Goal: Information Seeking & Learning: Learn about a topic

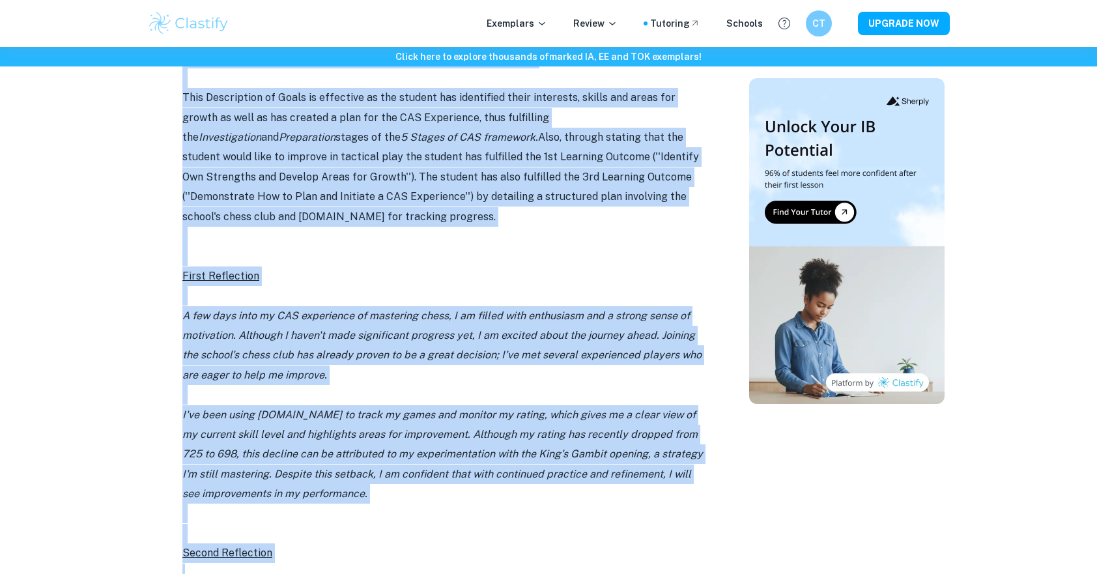
scroll to position [967, 0]
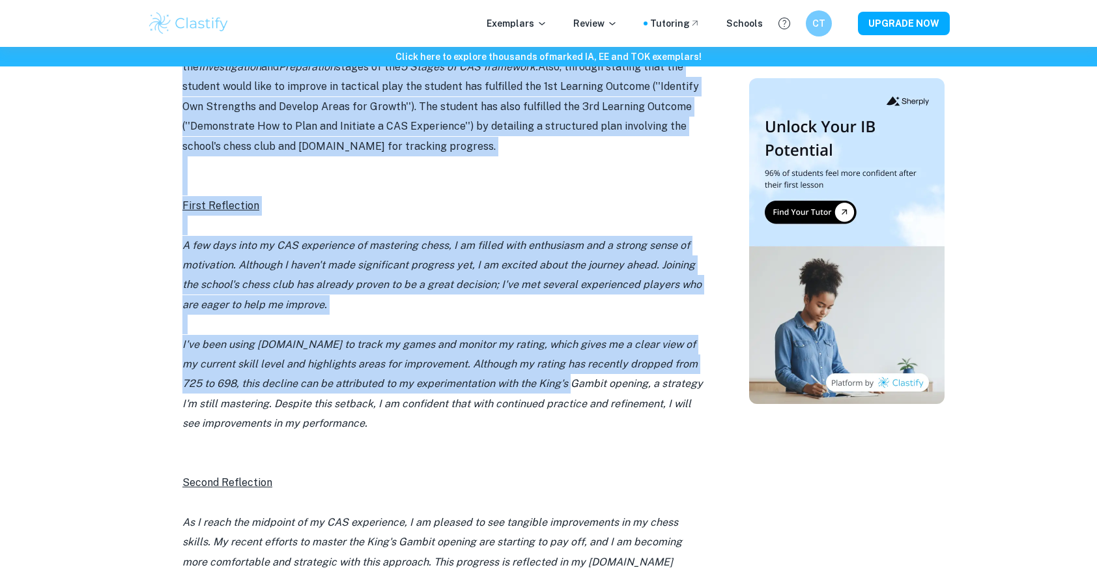
drag, startPoint x: 181, startPoint y: 275, endPoint x: 574, endPoint y: 384, distance: 407.9
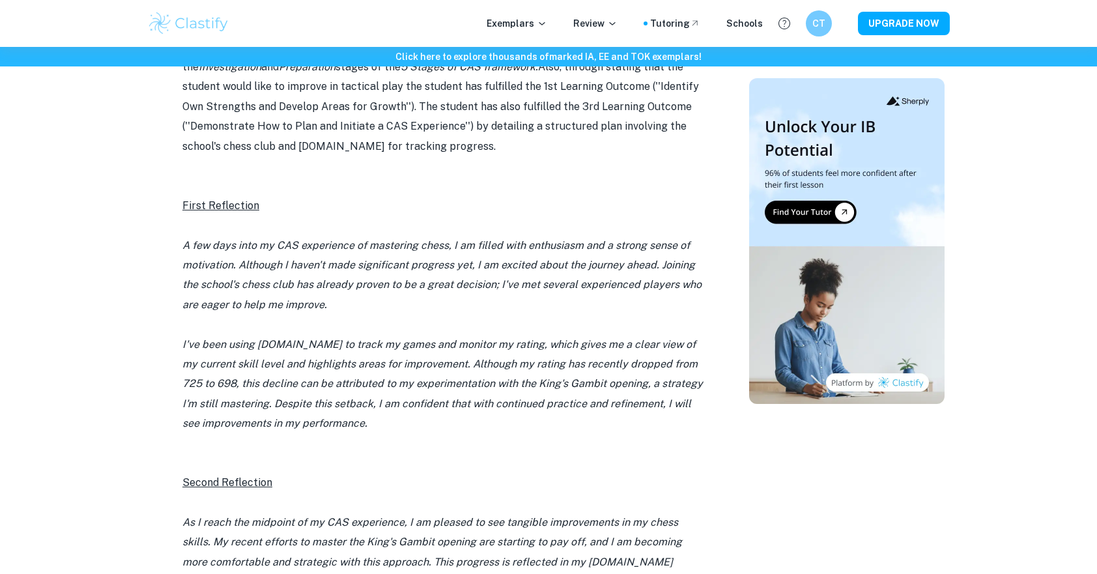
drag, startPoint x: 574, startPoint y: 384, endPoint x: 572, endPoint y: 448, distance: 63.2
click at [572, 448] on p at bounding box center [442, 443] width 521 height 20
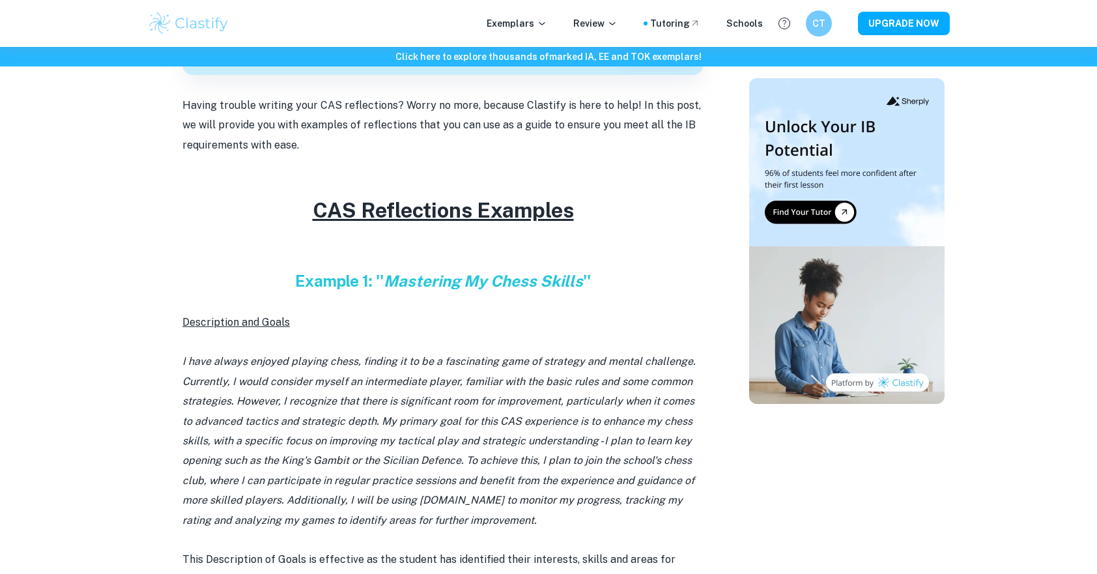
scroll to position [381, 0]
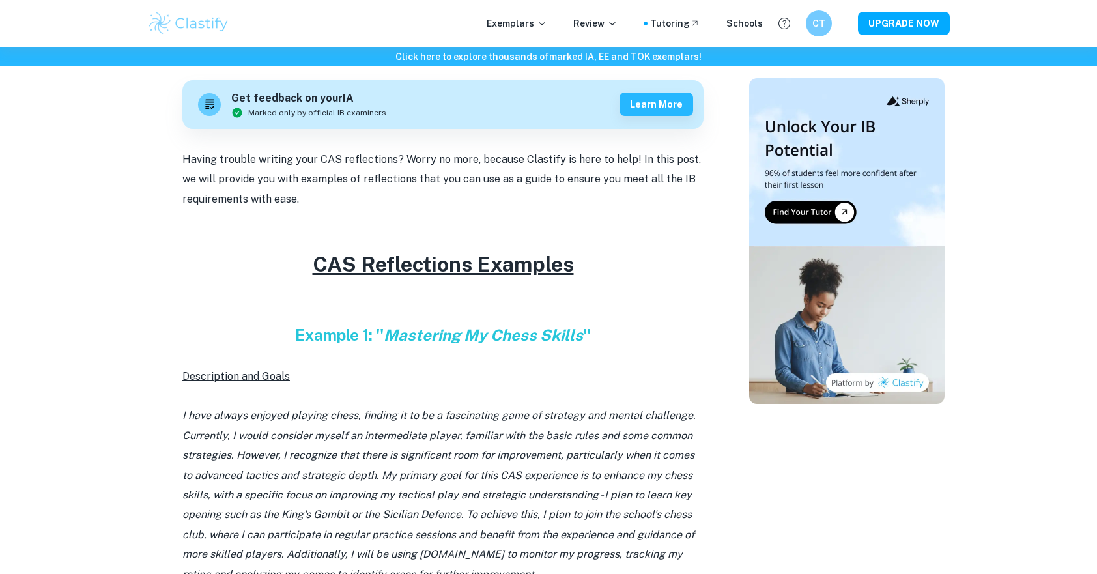
drag, startPoint x: 184, startPoint y: 160, endPoint x: 388, endPoint y: 193, distance: 206.6
click at [388, 193] on p "Having trouble writing your CAS reflections? Worry no more, because Clastify is…" at bounding box center [442, 179] width 521 height 59
click at [381, 399] on p at bounding box center [442, 396] width 521 height 20
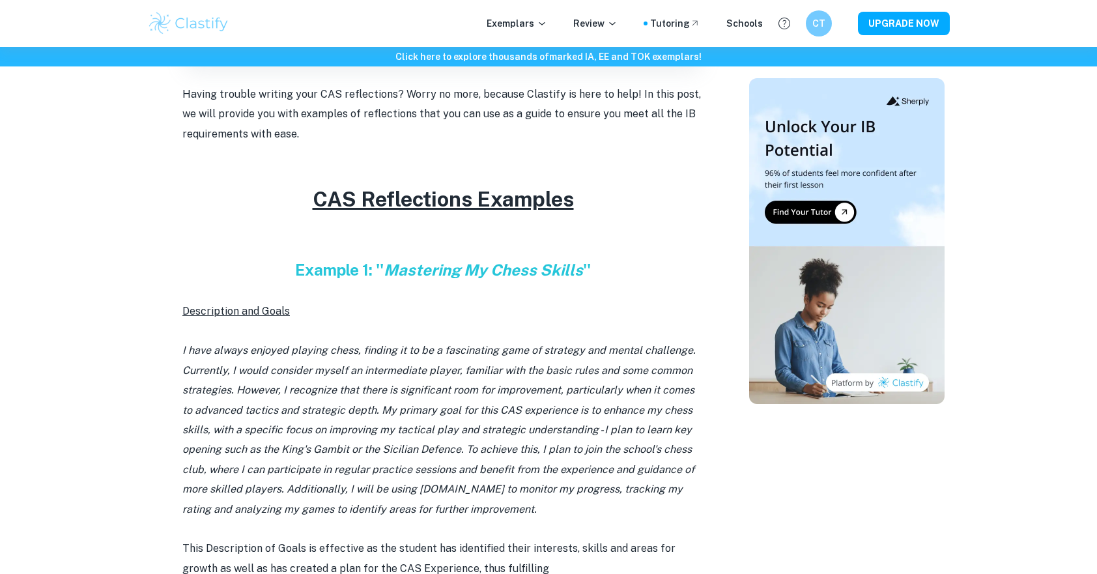
scroll to position [576, 0]
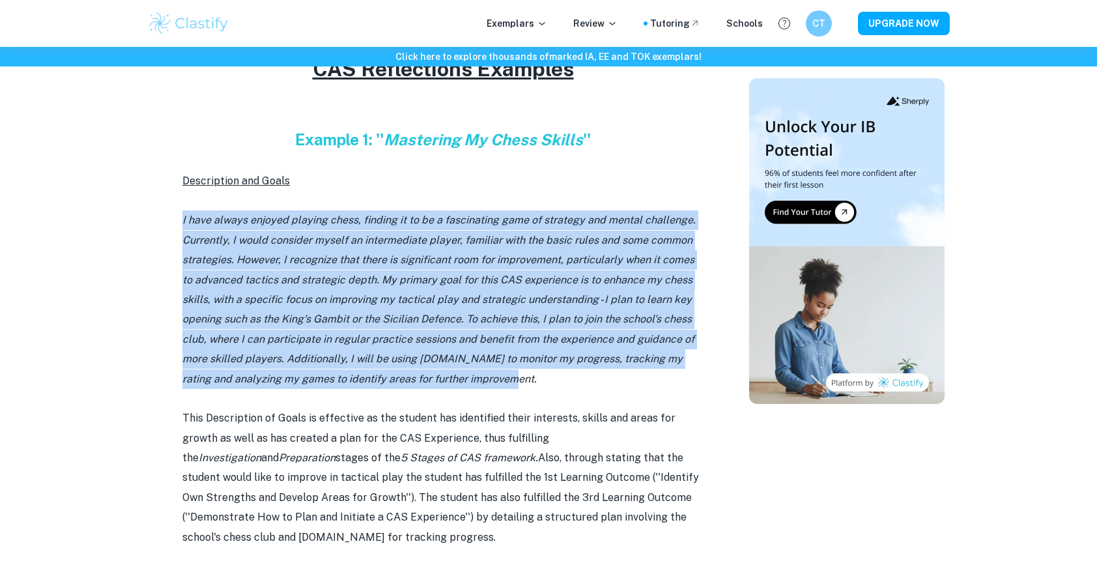
drag, startPoint x: 180, startPoint y: 227, endPoint x: 580, endPoint y: 378, distance: 427.7
click at [580, 378] on p "I have always enjoyed playing chess, finding it to be a fascinating game of str…" at bounding box center [442, 299] width 521 height 179
drag, startPoint x: 580, startPoint y: 378, endPoint x: 175, endPoint y: 227, distance: 432.5
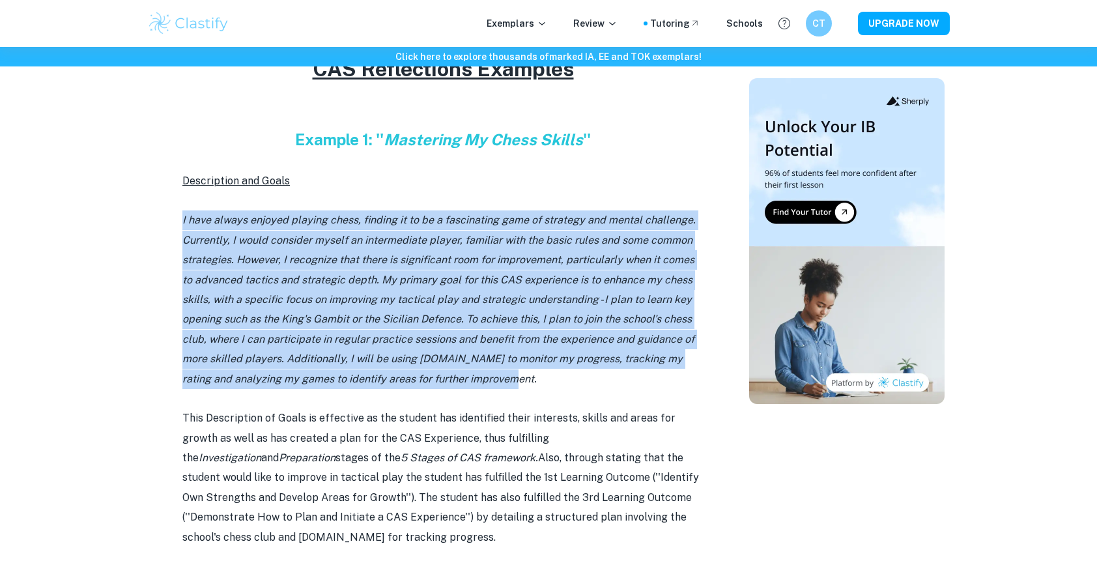
drag, startPoint x: 175, startPoint y: 227, endPoint x: 164, endPoint y: 255, distance: 30.5
drag, startPoint x: 177, startPoint y: 227, endPoint x: 513, endPoint y: 380, distance: 370.0
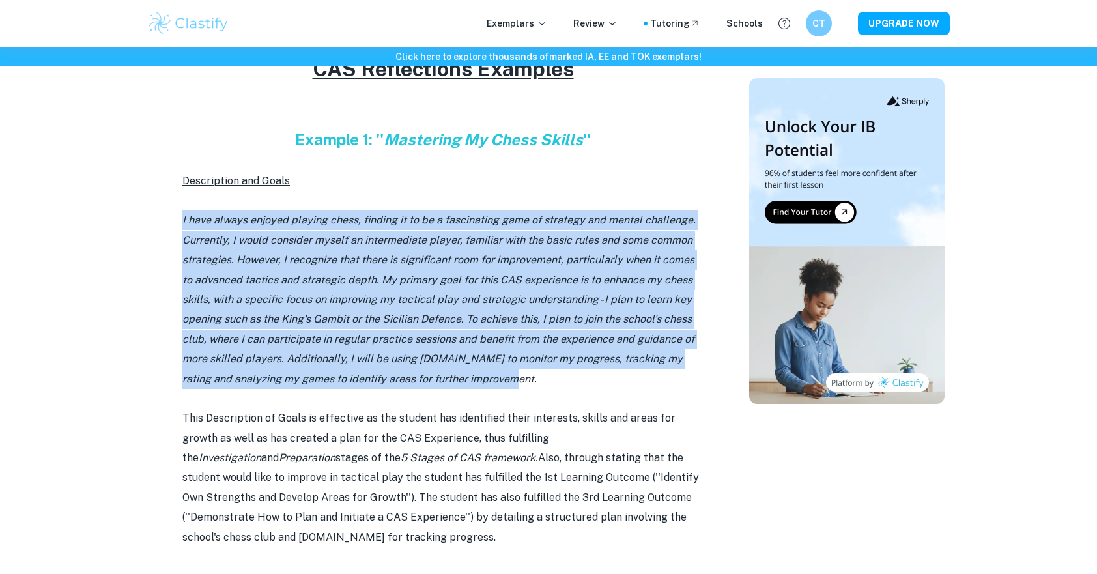
drag, startPoint x: 513, startPoint y: 380, endPoint x: 531, endPoint y: 382, distance: 17.8
click at [531, 382] on p "I have always enjoyed playing chess, finding it to be a fascinating game of str…" at bounding box center [442, 299] width 521 height 179
click at [529, 379] on p "I have always enjoyed playing chess, finding it to be a fascinating game of str…" at bounding box center [442, 299] width 521 height 179
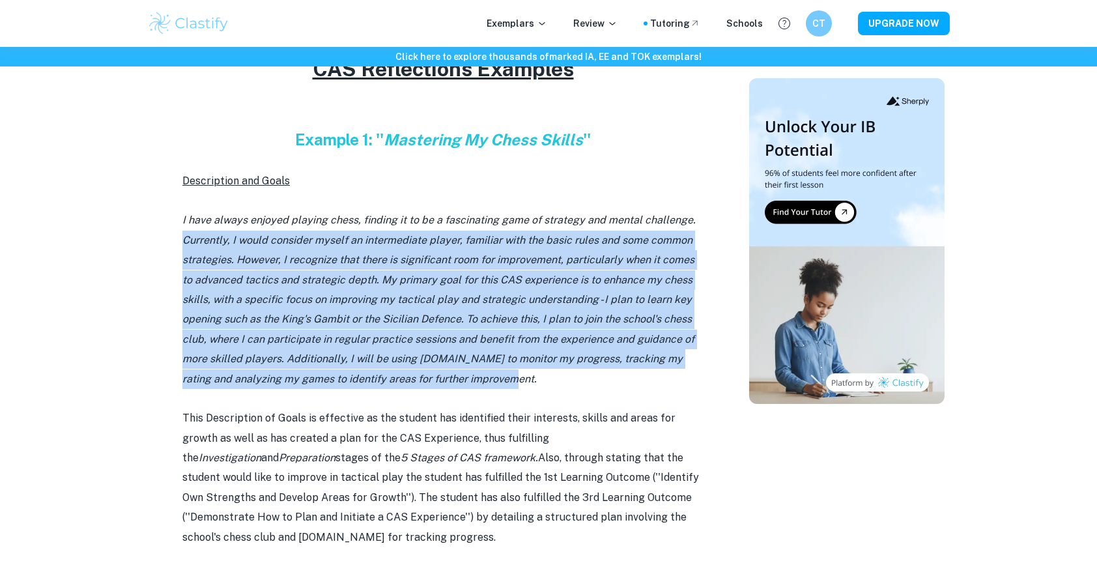
drag, startPoint x: 529, startPoint y: 379, endPoint x: 176, endPoint y: 235, distance: 381.6
drag, startPoint x: 176, startPoint y: 235, endPoint x: 155, endPoint y: 304, distance: 72.1
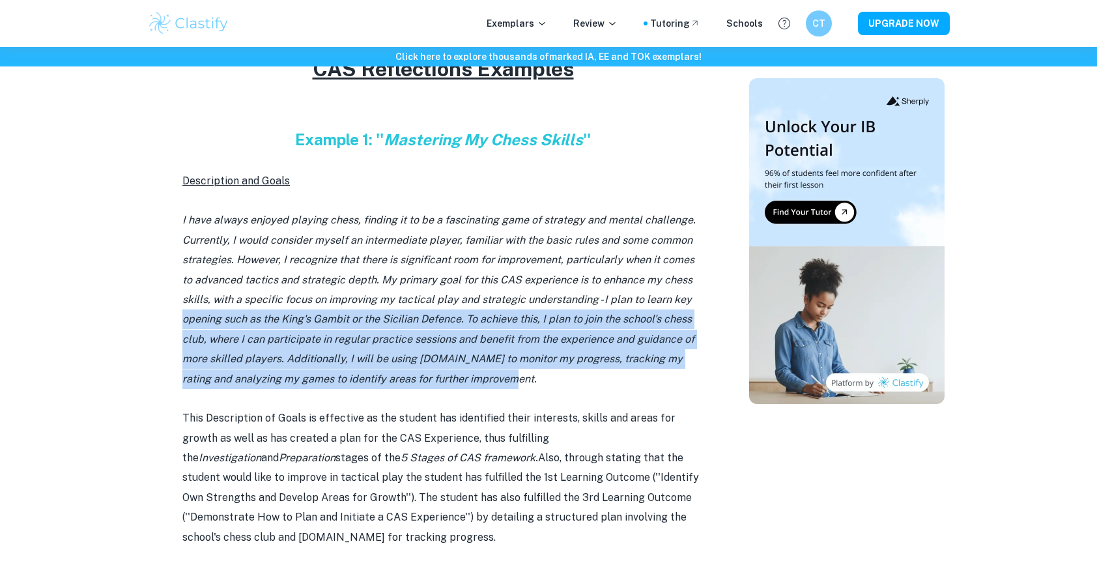
drag, startPoint x: 183, startPoint y: 321, endPoint x: 482, endPoint y: 378, distance: 304.4
click at [482, 378] on icon "I have always enjoyed playing chess, finding it to be a fascinating game of str…" at bounding box center [438, 299] width 513 height 171
drag, startPoint x: 482, startPoint y: 378, endPoint x: 498, endPoint y: 381, distance: 16.0
click at [498, 381] on p "I have always enjoyed playing chess, finding it to be a fascinating game of str…" at bounding box center [442, 299] width 521 height 179
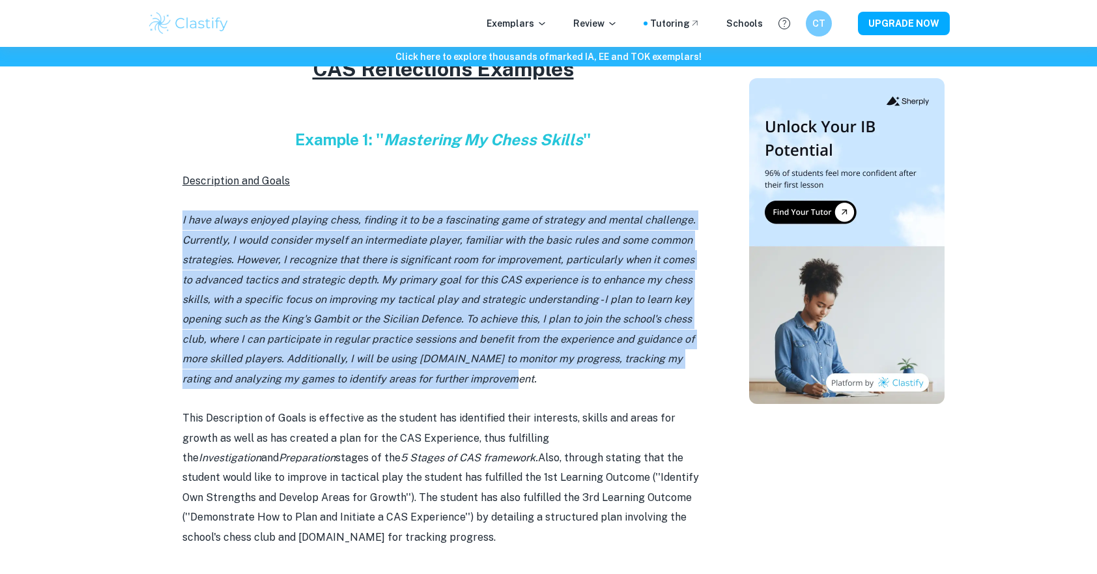
drag, startPoint x: 498, startPoint y: 381, endPoint x: 147, endPoint y: 225, distance: 383.6
click at [560, 382] on p "I have always enjoyed playing chess, finding it to be a fascinating game of str…" at bounding box center [442, 299] width 521 height 179
drag, startPoint x: 504, startPoint y: 371, endPoint x: 146, endPoint y: 220, distance: 388.9
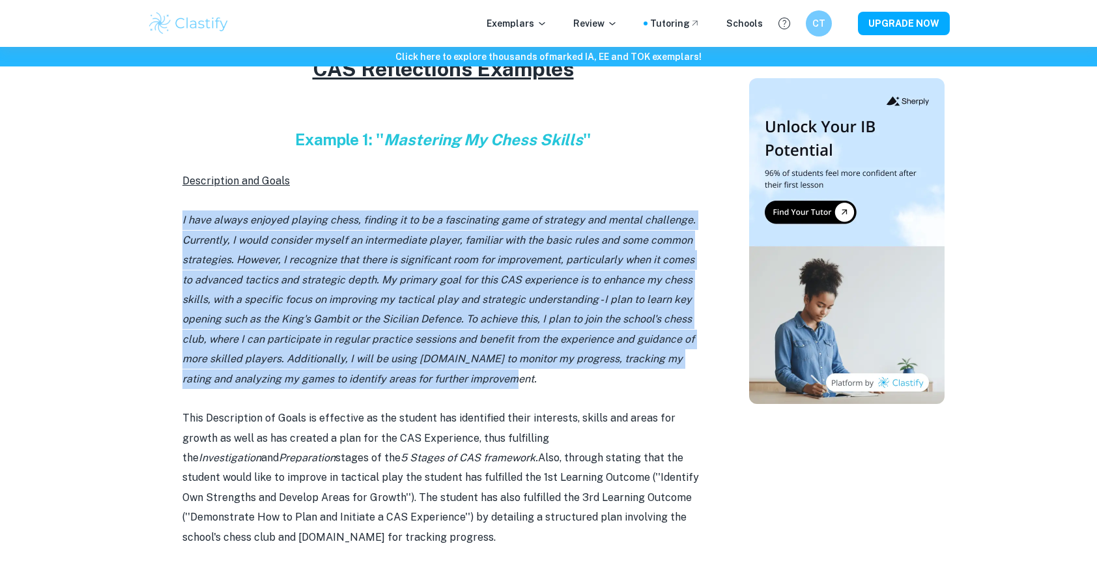
drag, startPoint x: 146, startPoint y: 220, endPoint x: 168, endPoint y: 312, distance: 94.5
click at [517, 377] on p "I have always enjoyed playing chess, finding it to be a fascinating game of str…" at bounding box center [442, 299] width 521 height 179
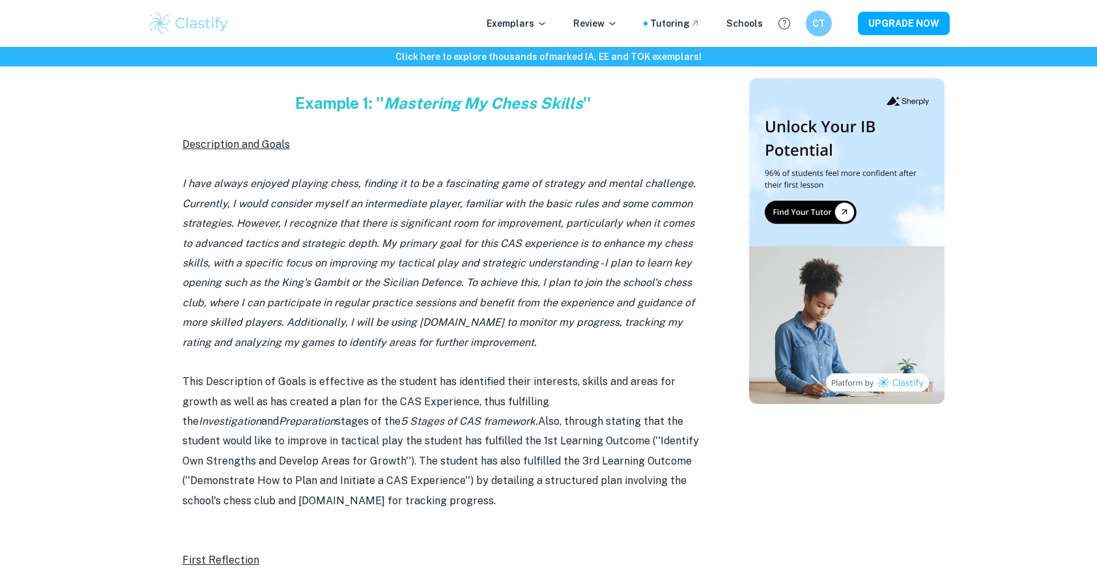
scroll to position [706, 0]
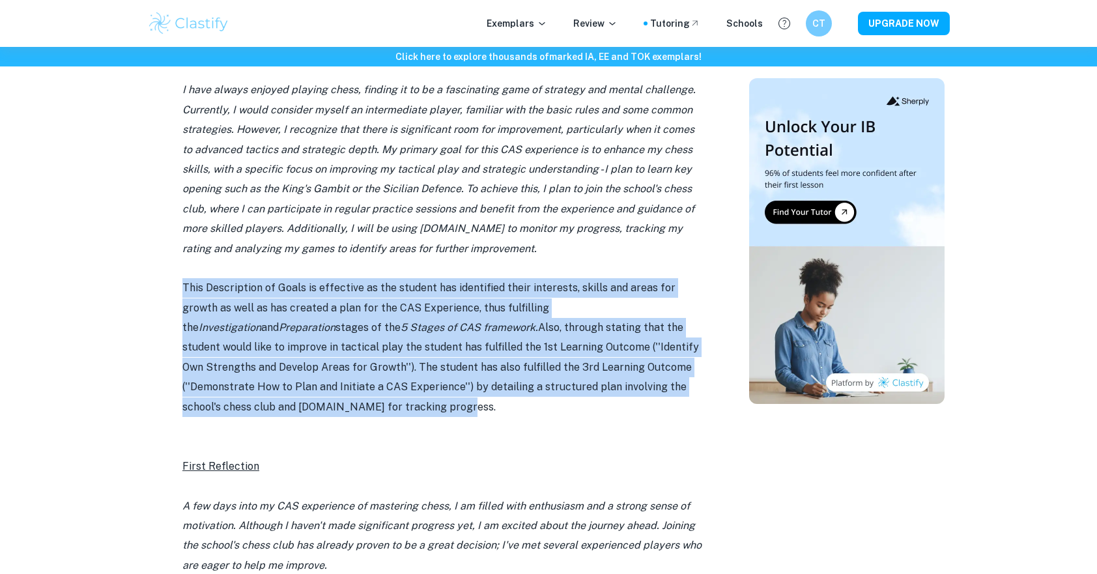
drag, startPoint x: 296, startPoint y: 408, endPoint x: 171, endPoint y: 293, distance: 169.2
drag, startPoint x: 171, startPoint y: 293, endPoint x: 157, endPoint y: 310, distance: 22.2
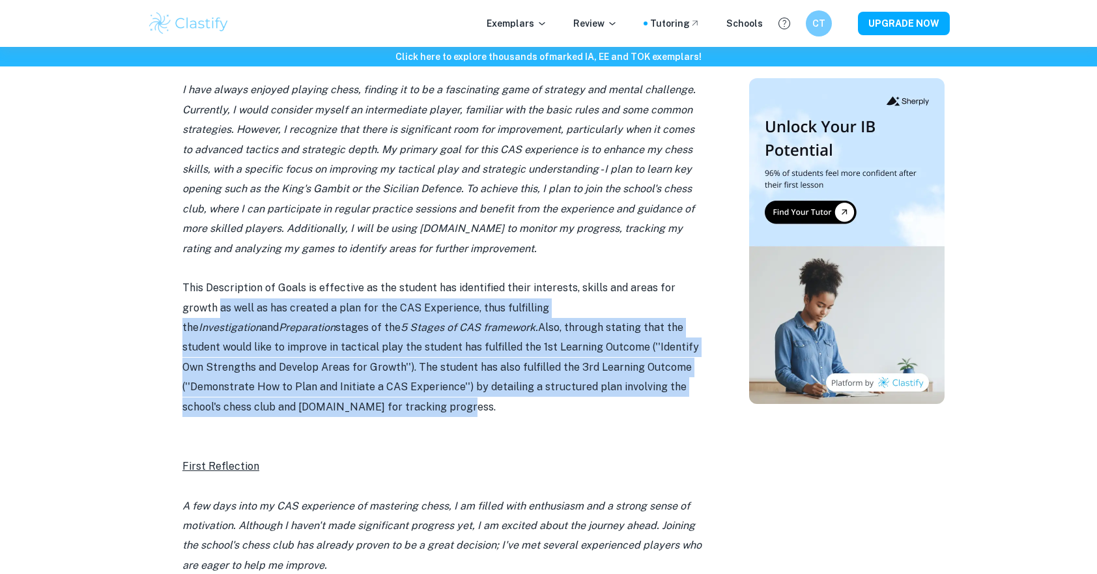
drag, startPoint x: 157, startPoint y: 310, endPoint x: 324, endPoint y: 412, distance: 195.9
click at [324, 412] on p "This Description of Goals is effective as the student has identified their inte…" at bounding box center [442, 347] width 521 height 139
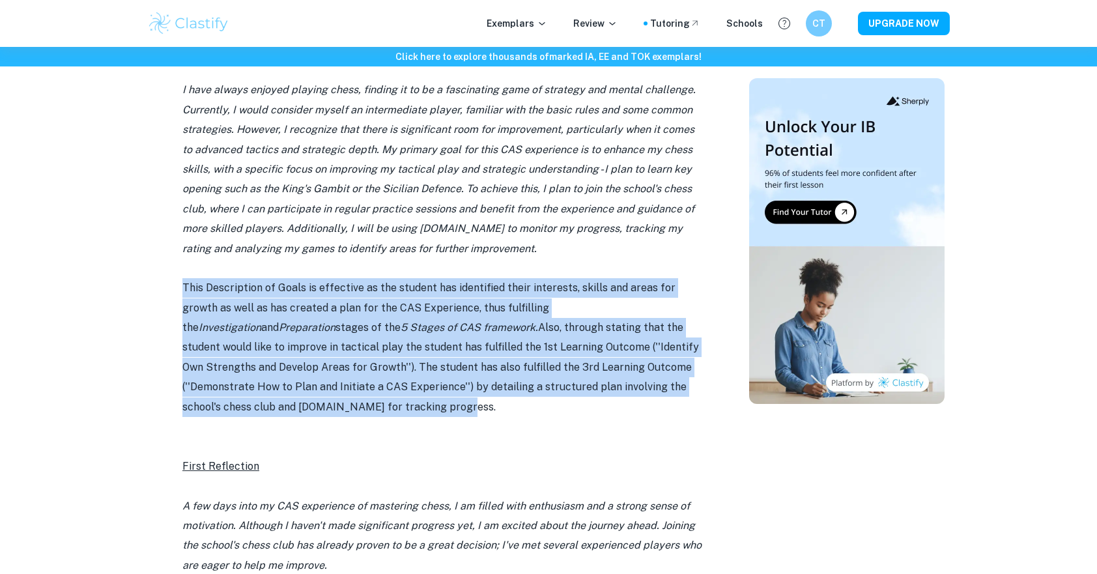
drag, startPoint x: 324, startPoint y: 412, endPoint x: 179, endPoint y: 291, distance: 189.2
drag, startPoint x: 179, startPoint y: 291, endPoint x: 88, endPoint y: 362, distance: 116.0
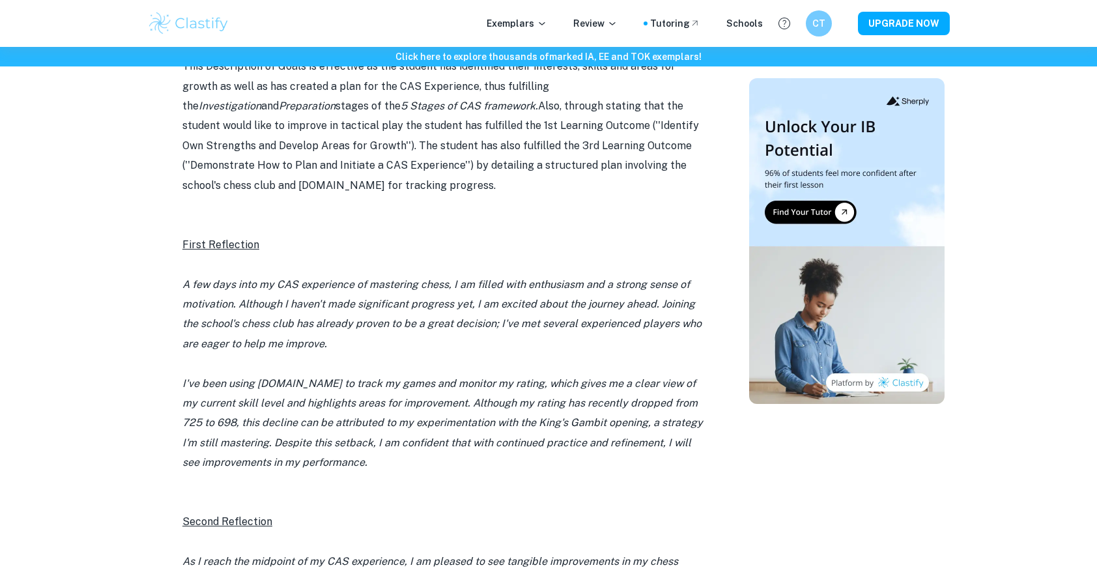
scroll to position [967, 0]
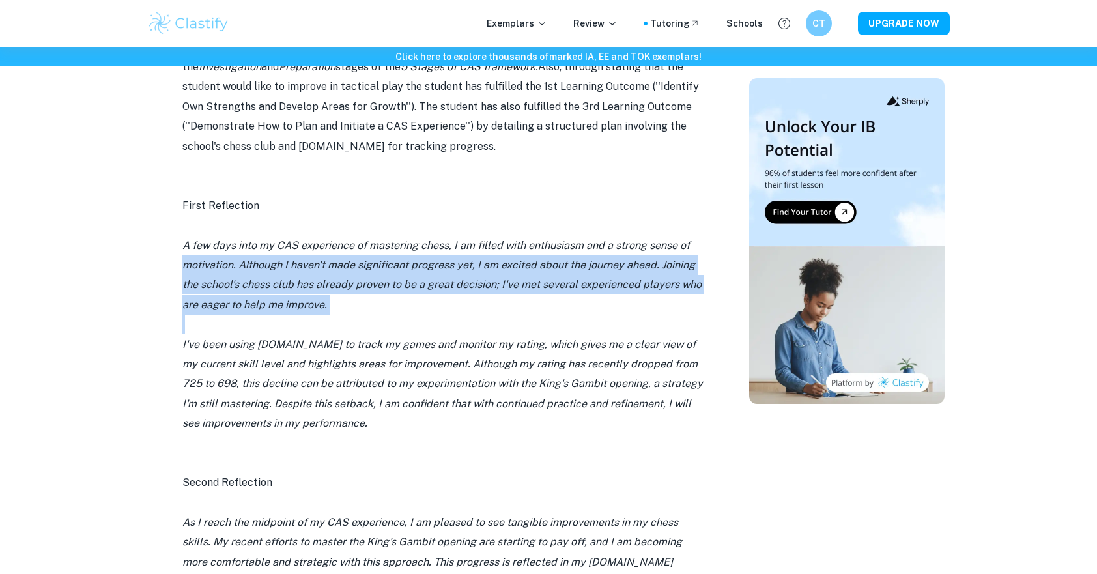
drag, startPoint x: 179, startPoint y: 257, endPoint x: 365, endPoint y: 313, distance: 194.8
drag, startPoint x: 365, startPoint y: 313, endPoint x: 375, endPoint y: 309, distance: 11.4
click at [375, 309] on p "A few days into my CAS experience of mastering chess, I am filled with enthusia…" at bounding box center [442, 275] width 521 height 79
click at [357, 300] on p "A few days into my CAS experience of mastering chess, I am filled with enthusia…" at bounding box center [442, 275] width 521 height 79
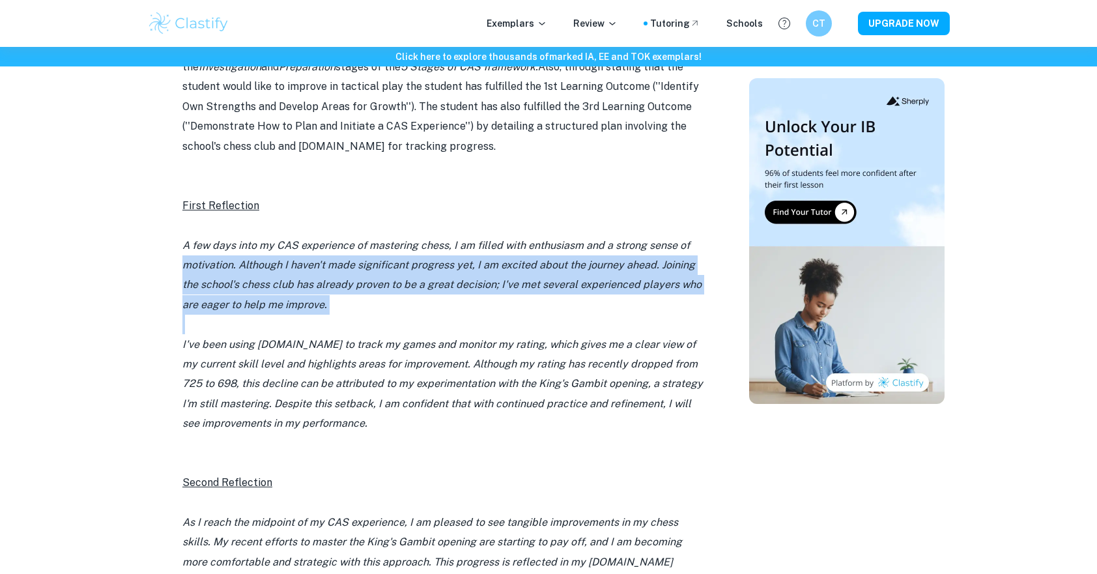
click at [357, 302] on p "A few days into my CAS experience of mastering chess, I am filled with enthusia…" at bounding box center [442, 275] width 521 height 79
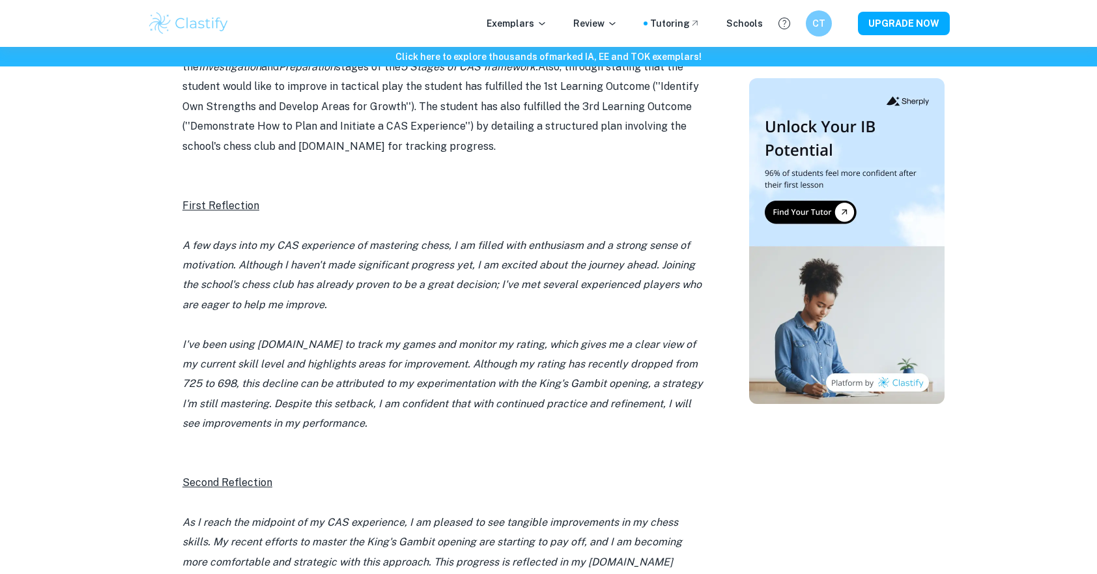
click at [359, 324] on p at bounding box center [442, 325] width 521 height 20
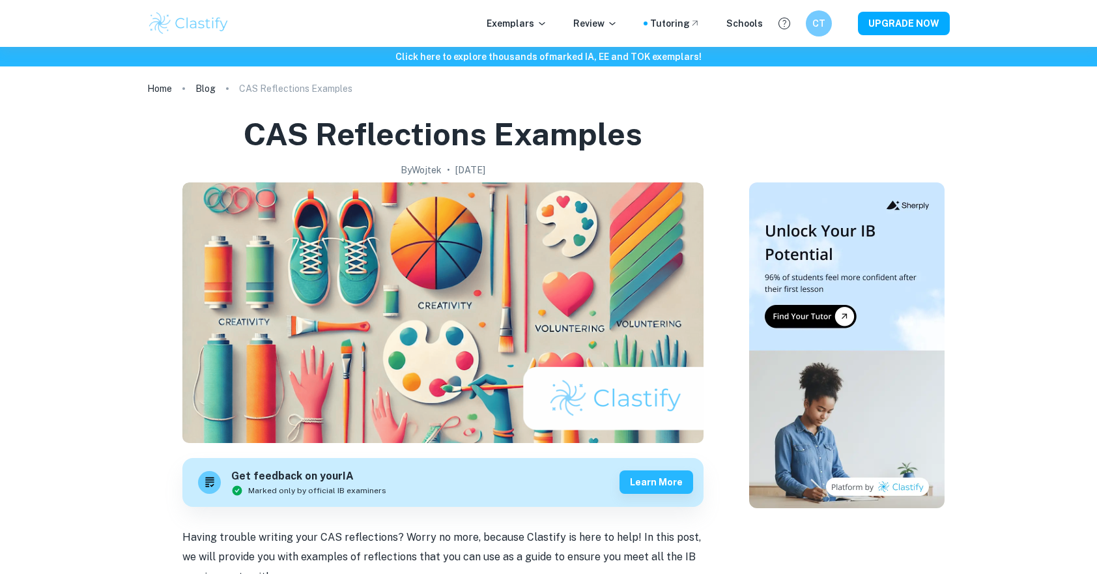
scroll to position [0, 0]
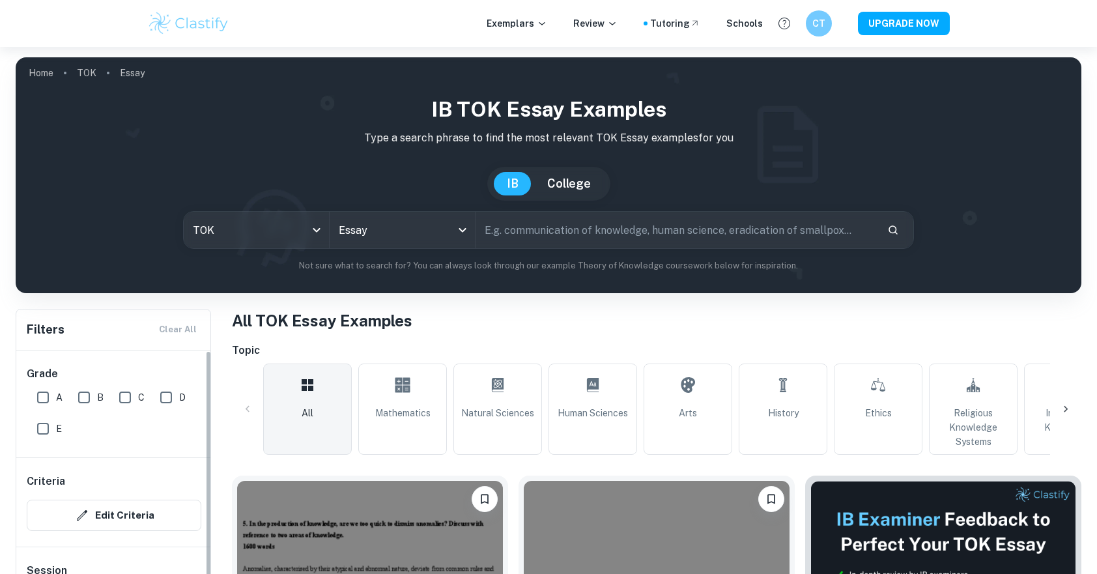
scroll to position [391, 0]
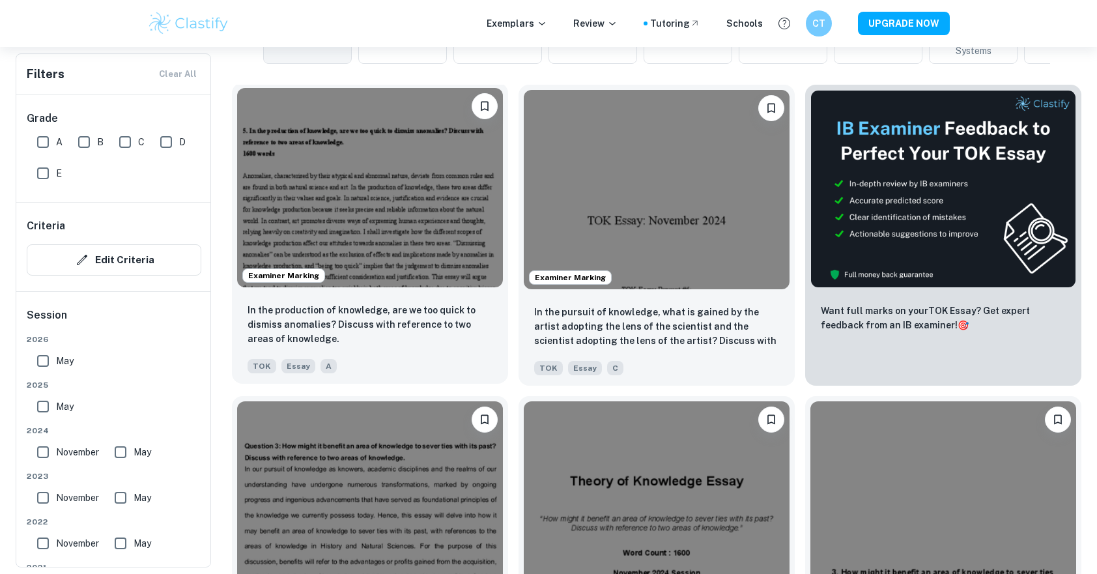
click at [375, 176] on img at bounding box center [370, 187] width 266 height 199
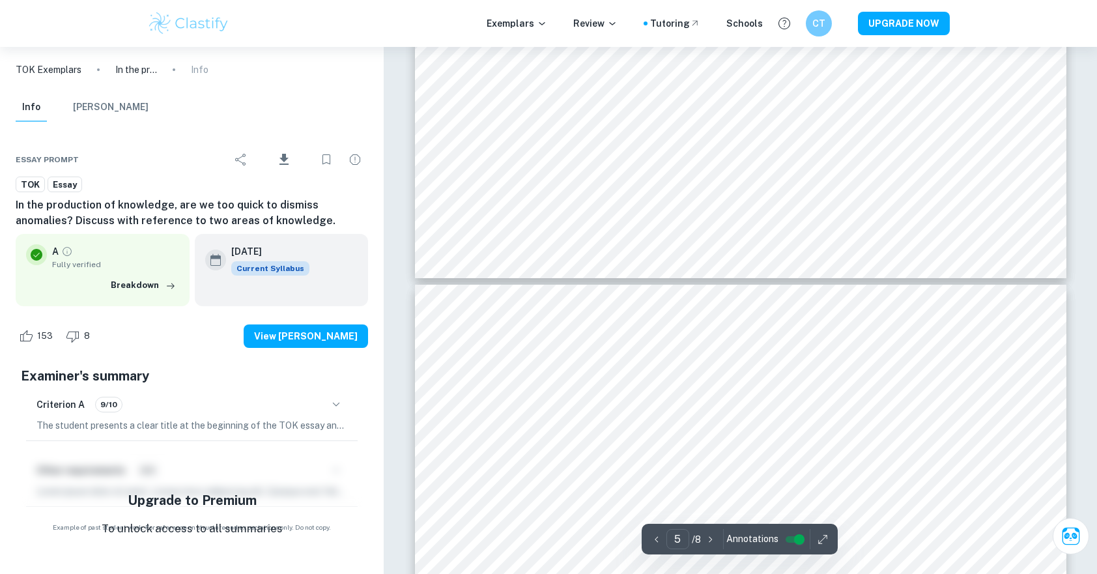
type input "6"
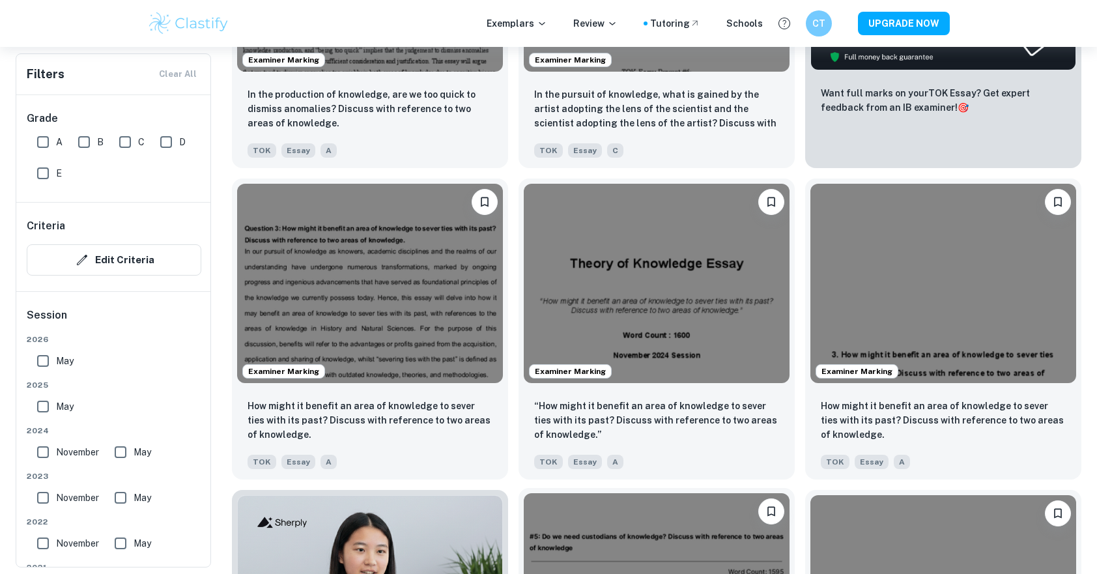
scroll to position [586, 0]
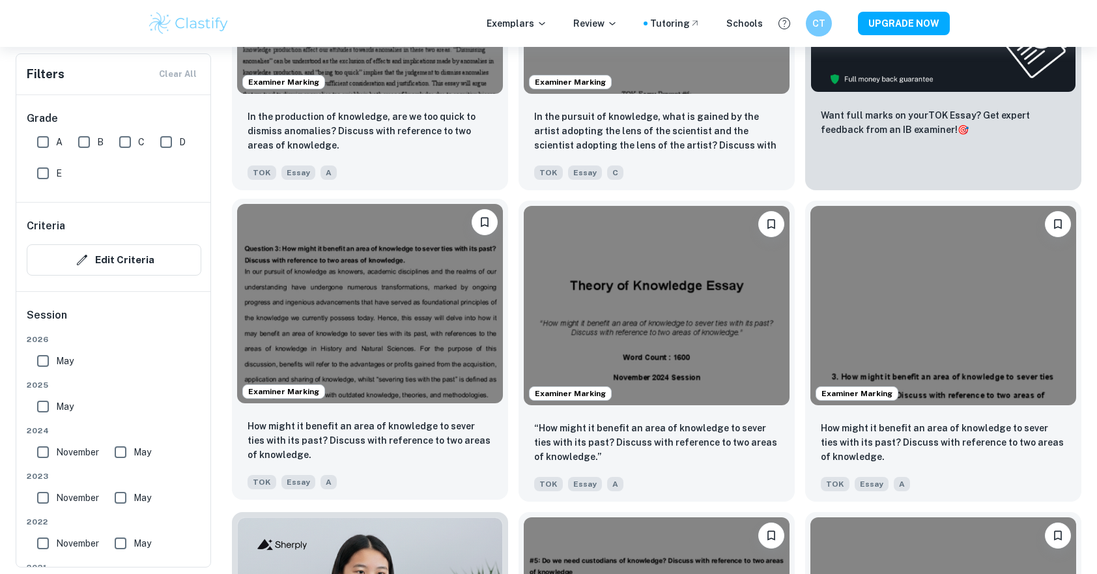
click at [459, 324] on img at bounding box center [370, 303] width 266 height 199
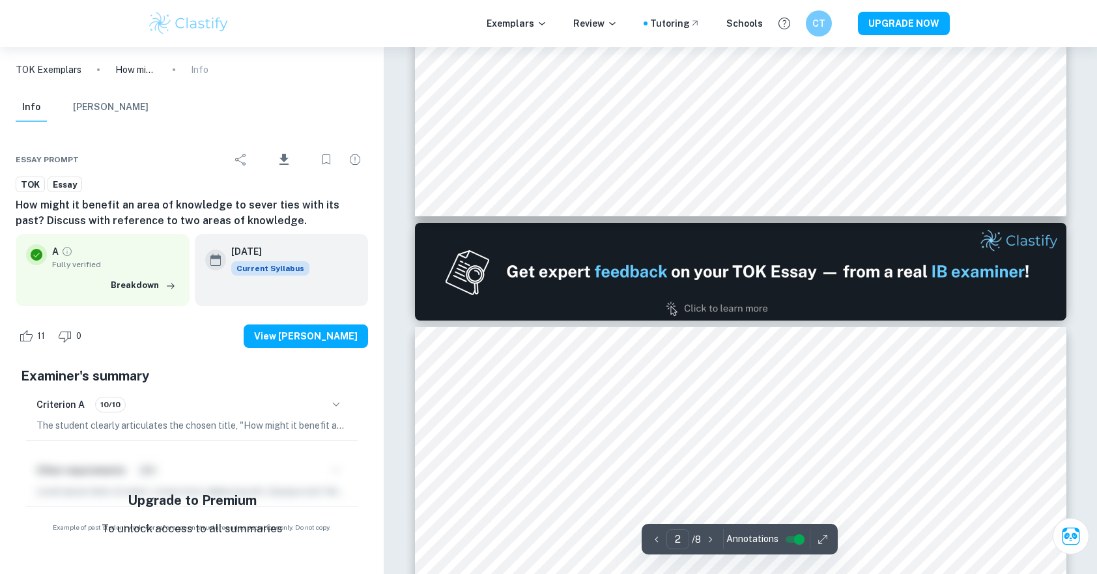
type input "1"
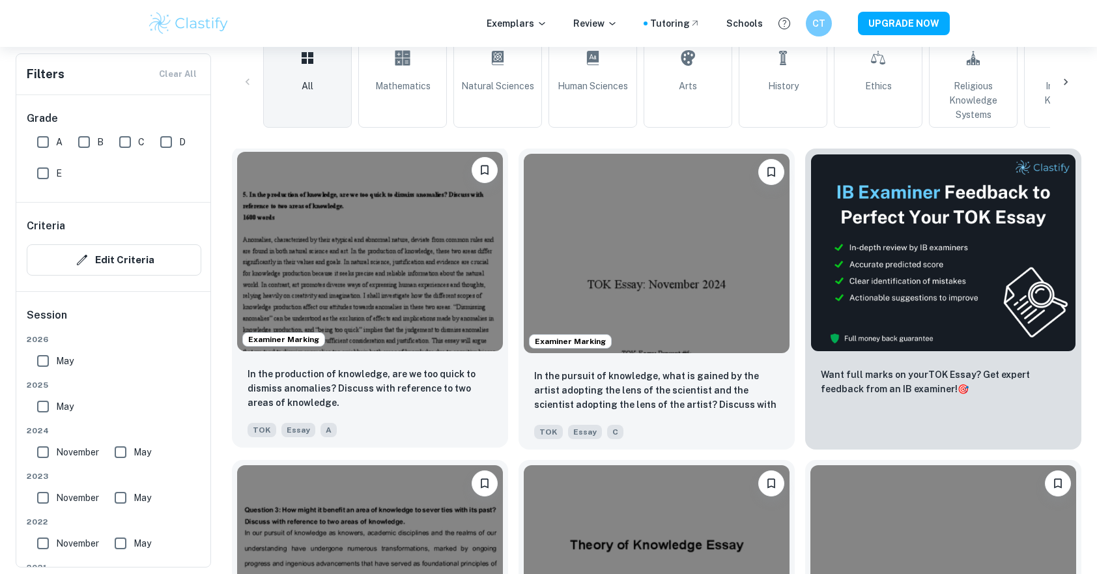
scroll to position [326, 0]
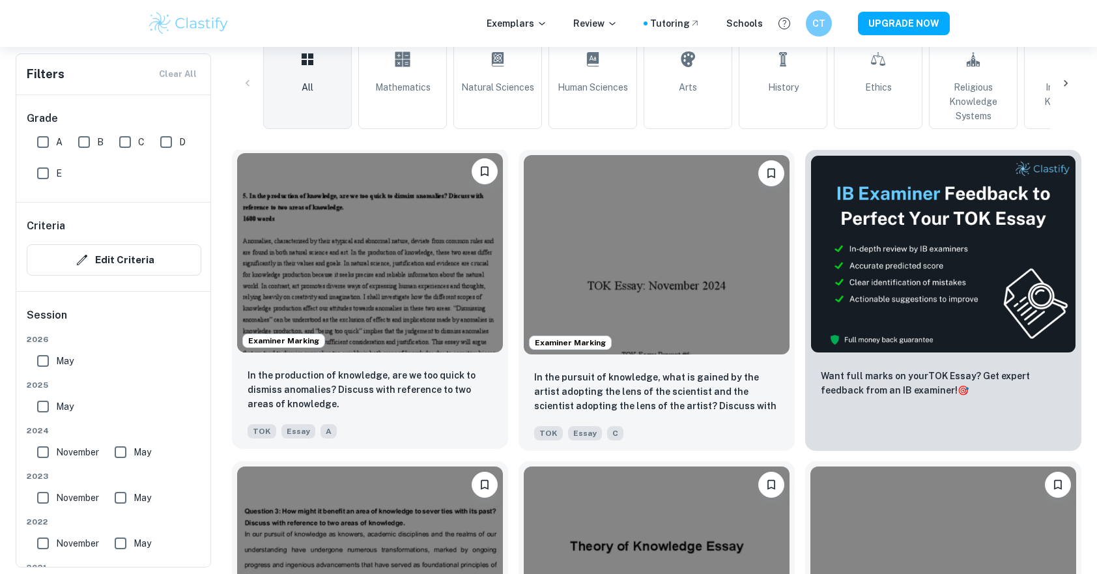
click at [425, 268] on img at bounding box center [370, 252] width 266 height 199
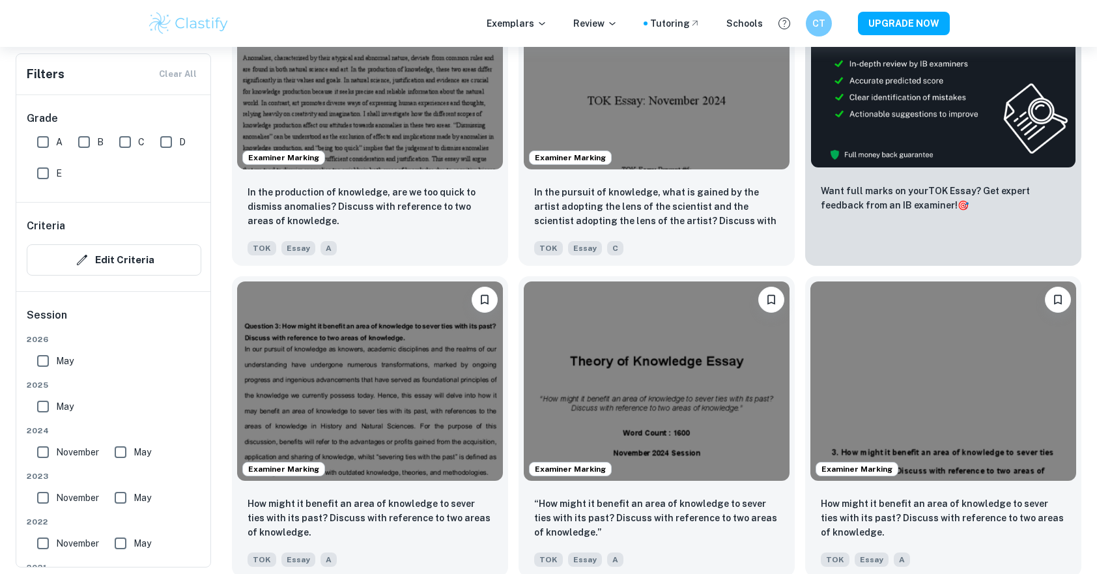
scroll to position [521, 0]
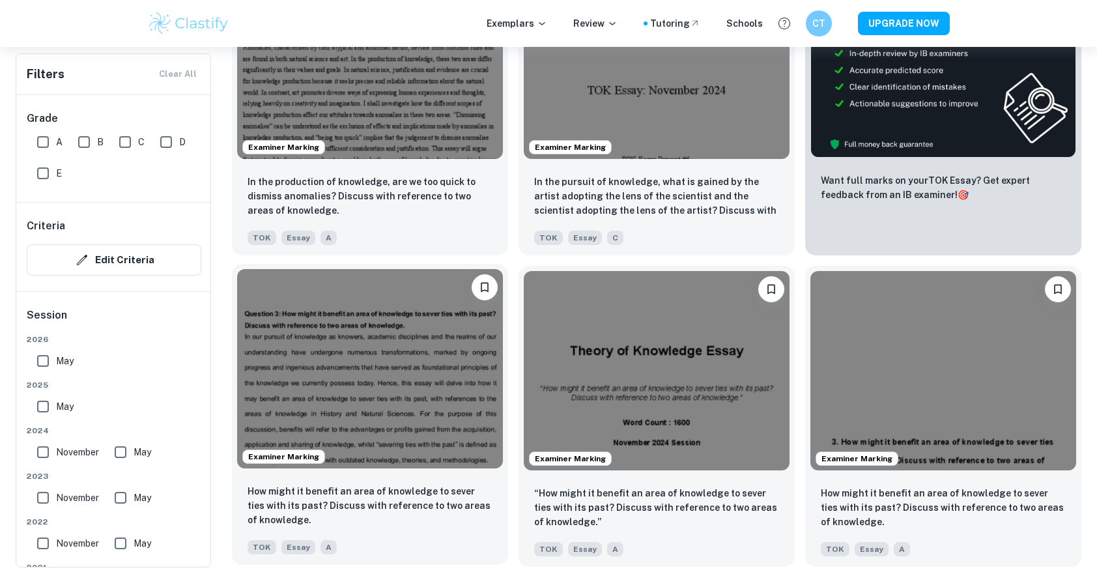
click at [346, 426] on img at bounding box center [370, 368] width 266 height 199
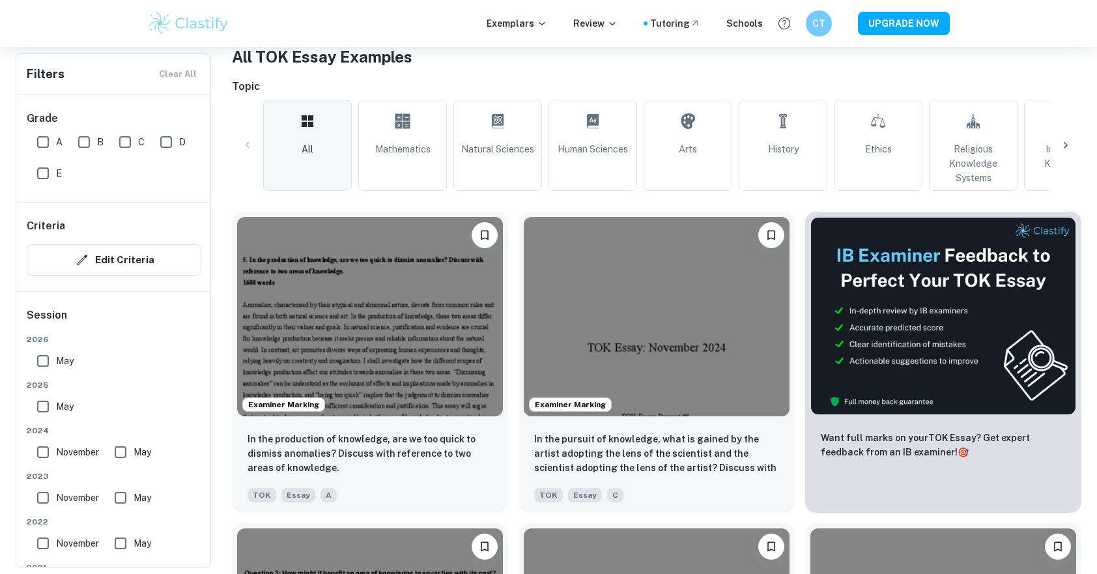
scroll to position [261, 0]
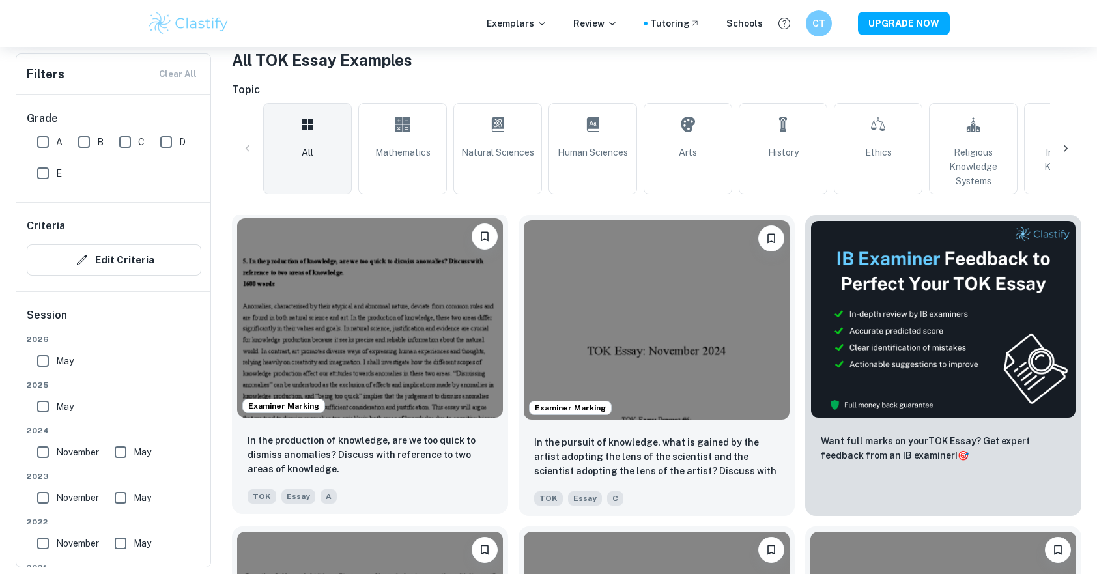
click at [420, 291] on img at bounding box center [370, 317] width 266 height 199
